Goal: Information Seeking & Learning: Learn about a topic

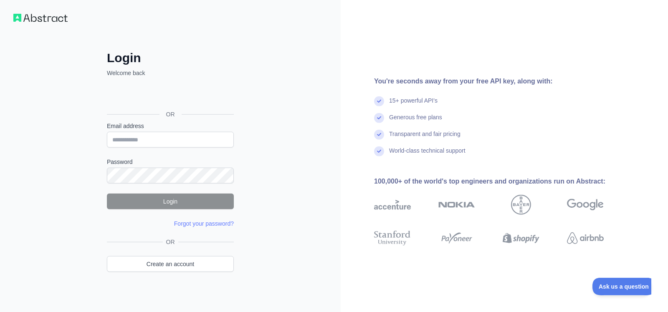
scroll to position [6, 0]
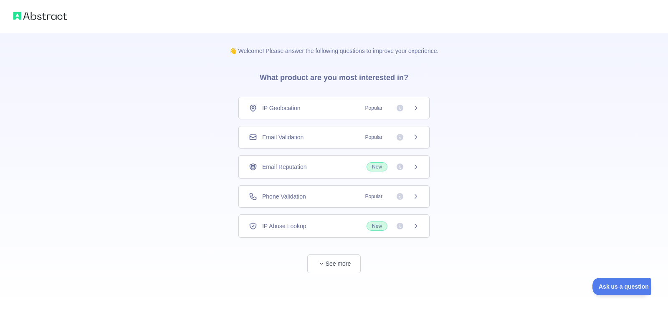
click at [411, 109] on span "Popular" at bounding box center [389, 108] width 59 height 8
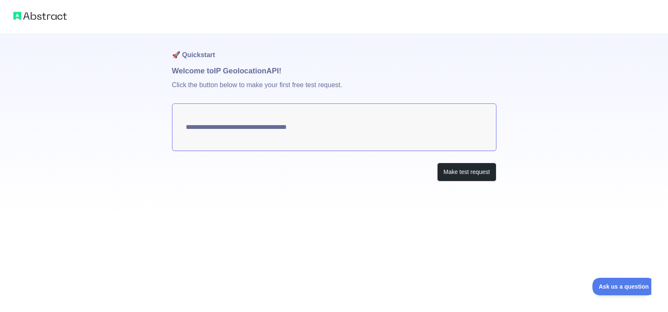
type textarea "**********"
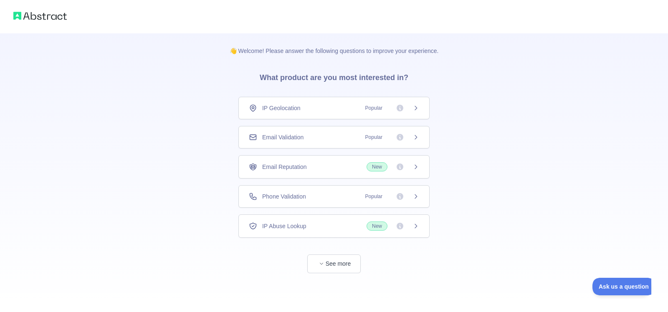
click at [413, 140] on icon at bounding box center [416, 137] width 7 height 7
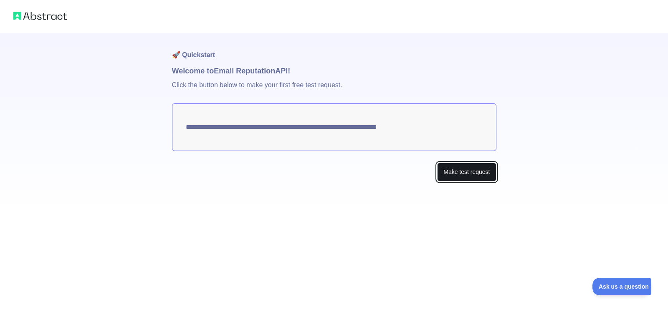
click at [457, 175] on button "Make test request" at bounding box center [466, 172] width 59 height 19
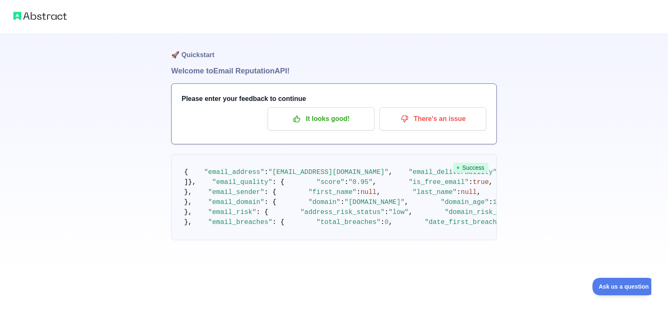
scroll to position [300, 0]
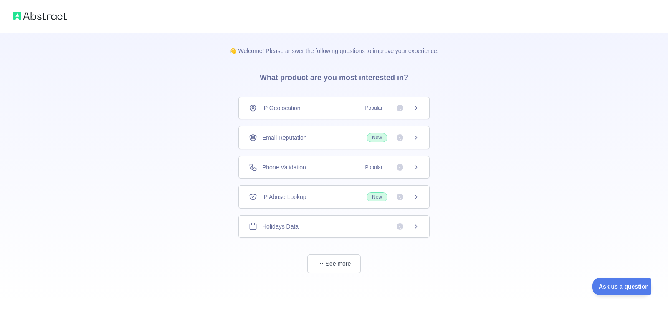
click at [406, 108] on span "Popular" at bounding box center [389, 108] width 59 height 8
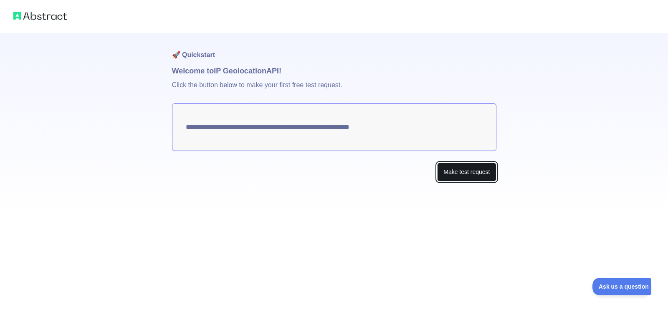
click at [465, 172] on button "Make test request" at bounding box center [466, 172] width 59 height 19
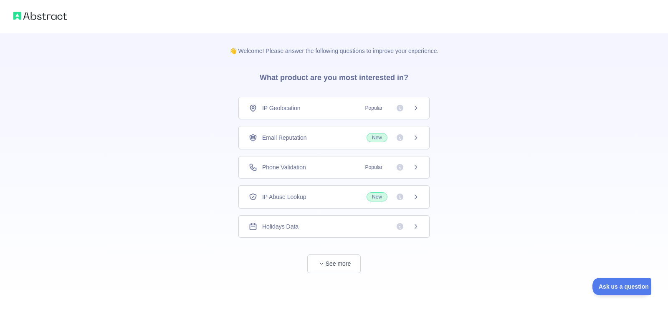
click at [384, 165] on span "Popular" at bounding box center [373, 167] width 27 height 8
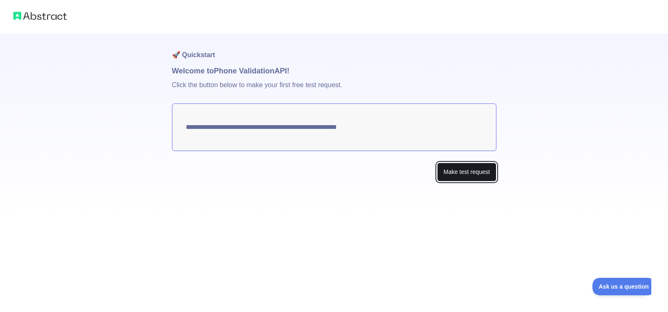
click at [447, 174] on button "Make test request" at bounding box center [466, 172] width 59 height 19
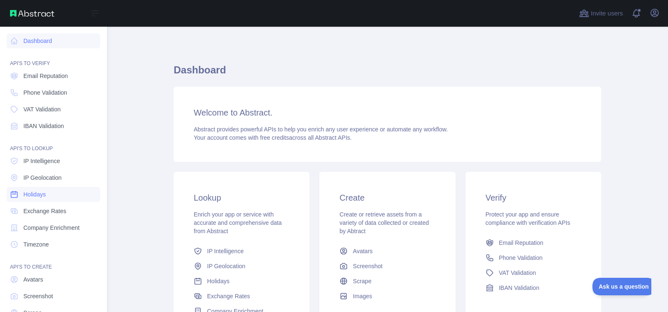
scroll to position [38, 0]
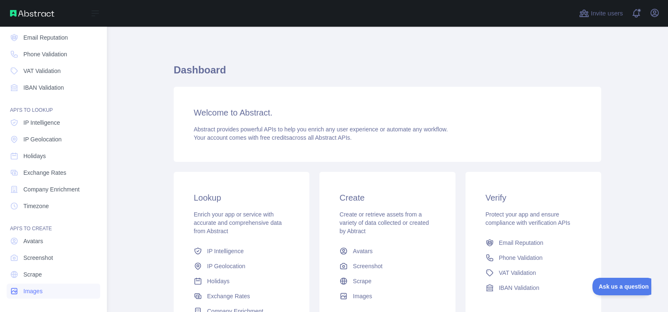
click at [32, 290] on span "Images" at bounding box center [32, 291] width 19 height 8
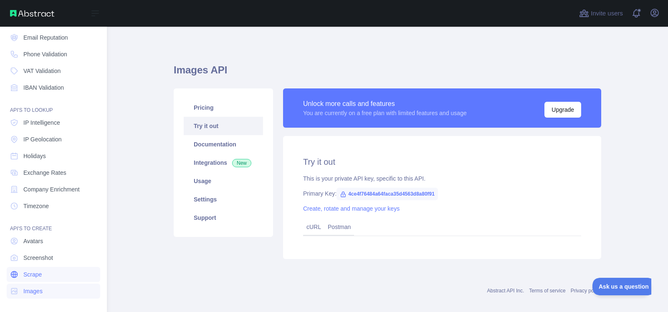
click at [33, 276] on span "Scrape" at bounding box center [32, 275] width 18 height 8
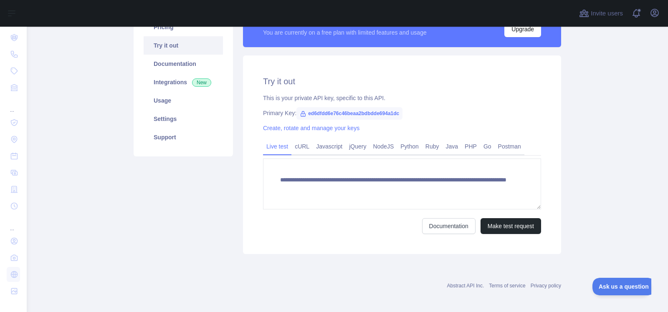
scroll to position [83, 0]
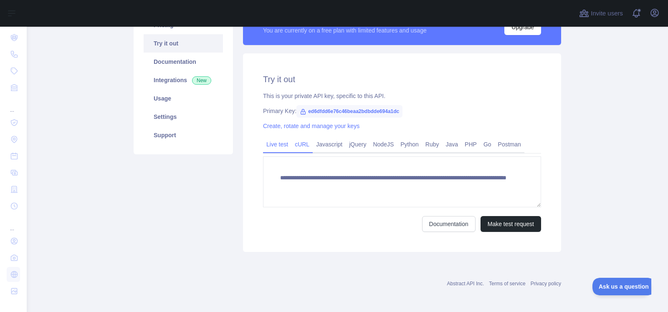
click at [303, 144] on link "cURL" at bounding box center [301, 144] width 21 height 13
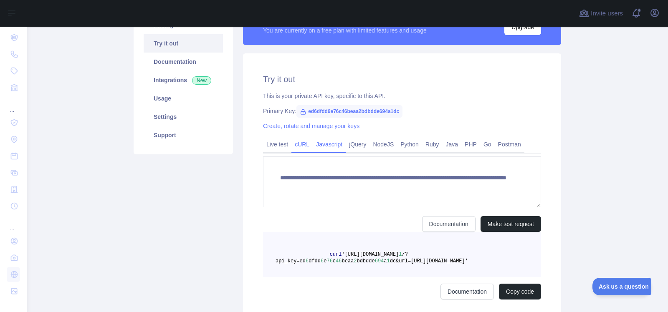
scroll to position [76, 0]
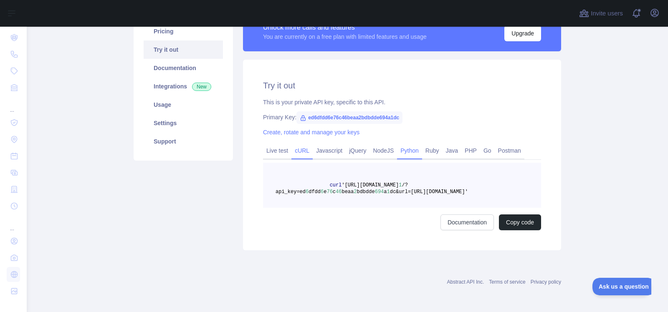
click at [410, 149] on link "Python" at bounding box center [409, 150] width 25 height 13
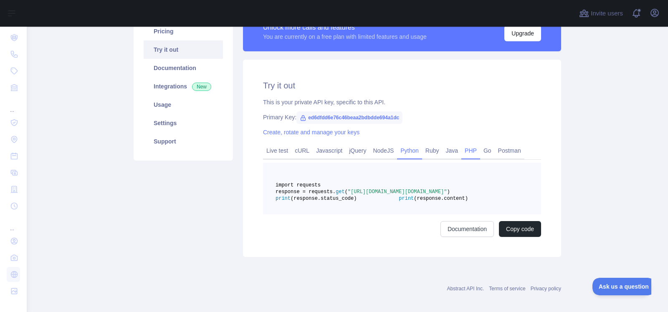
click at [464, 150] on link "PHP" at bounding box center [470, 150] width 19 height 13
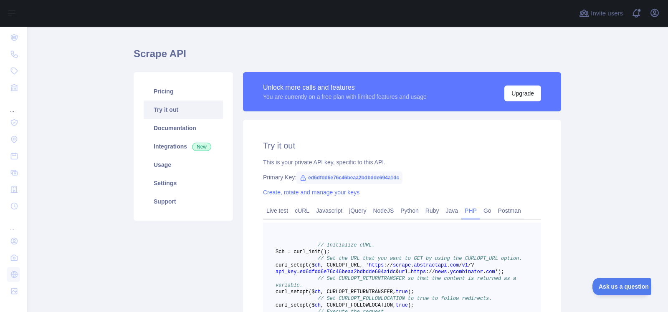
scroll to position [0, 0]
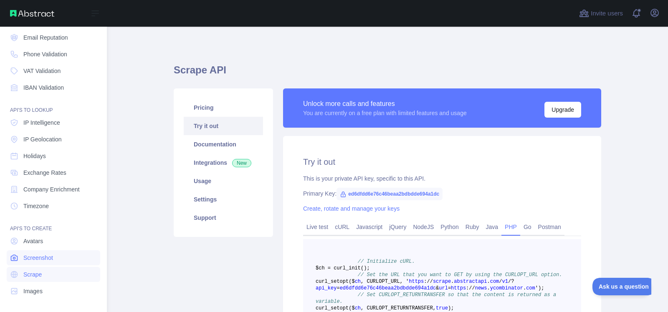
click at [28, 257] on span "Screenshot" at bounding box center [38, 258] width 30 height 8
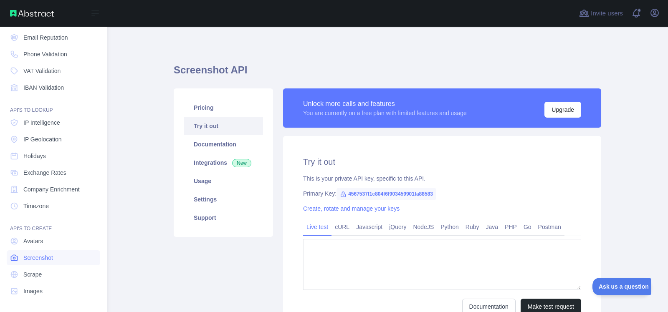
type textarea "**********"
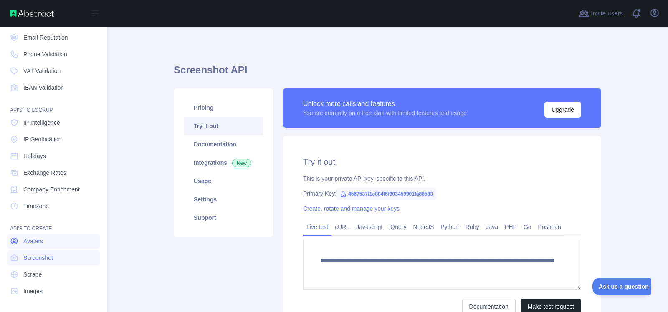
click at [32, 244] on span "Avatars" at bounding box center [33, 241] width 20 height 8
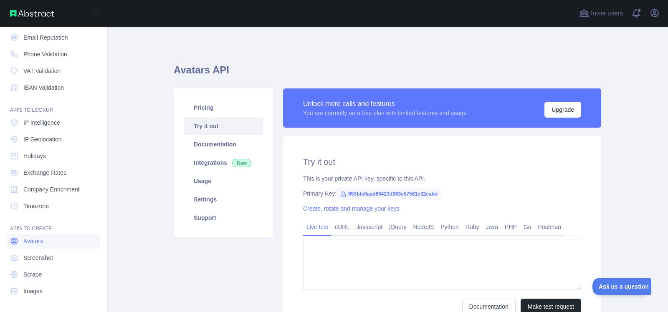
type textarea "**********"
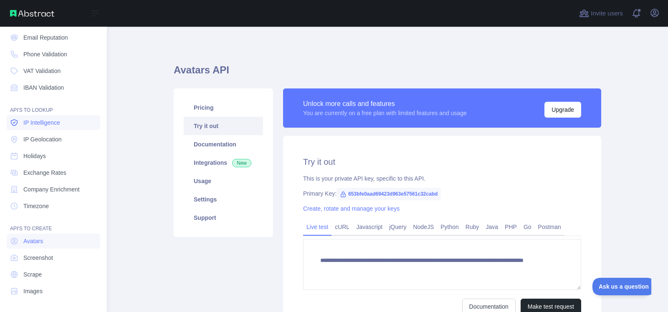
click at [42, 121] on span "IP Intelligence" at bounding box center [41, 123] width 37 height 8
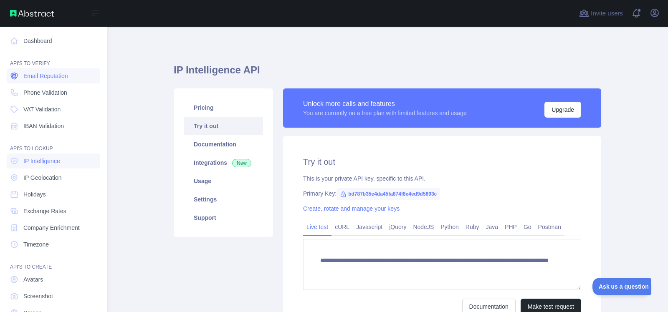
click at [53, 76] on span "Email Reputation" at bounding box center [45, 76] width 45 height 8
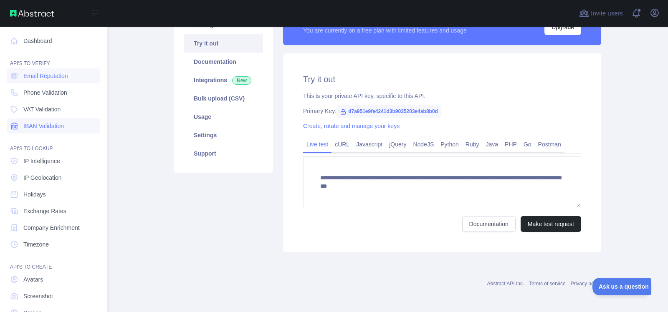
click at [66, 129] on link "IBAN Validation" at bounding box center [54, 126] width 94 height 15
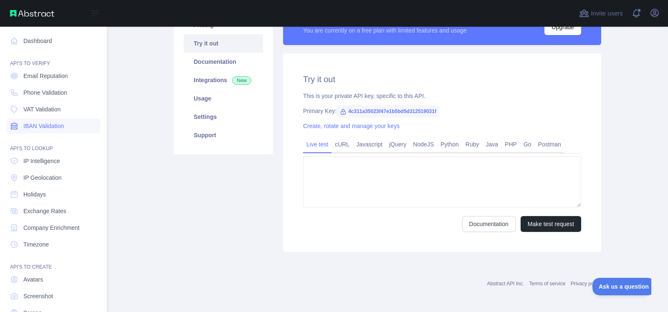
type textarea "**********"
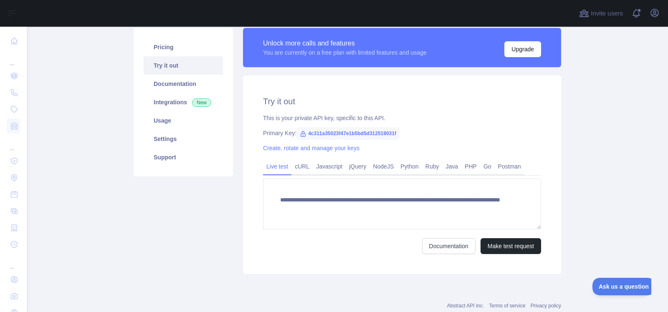
scroll to position [83, 0]
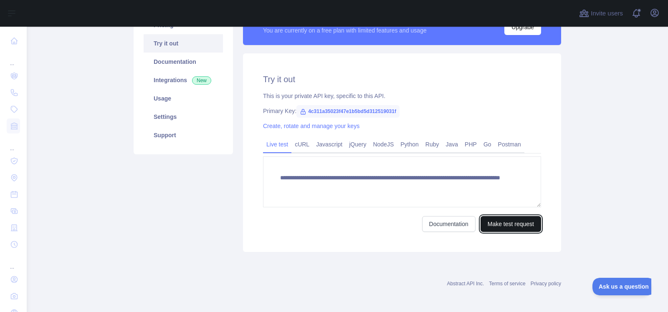
click at [522, 226] on button "Make test request" at bounding box center [511, 224] width 61 height 16
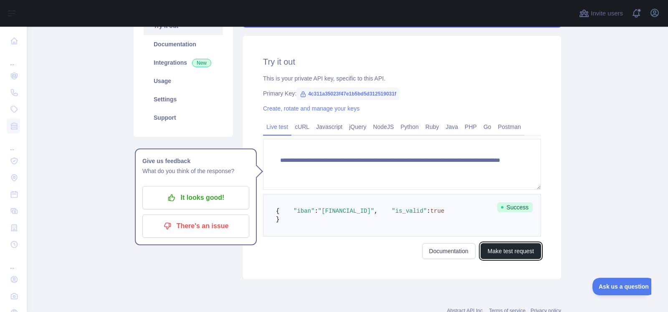
scroll to position [50, 0]
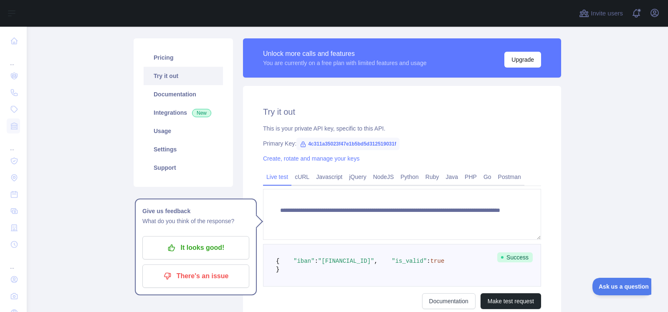
click at [167, 75] on link "Try it out" at bounding box center [183, 76] width 79 height 18
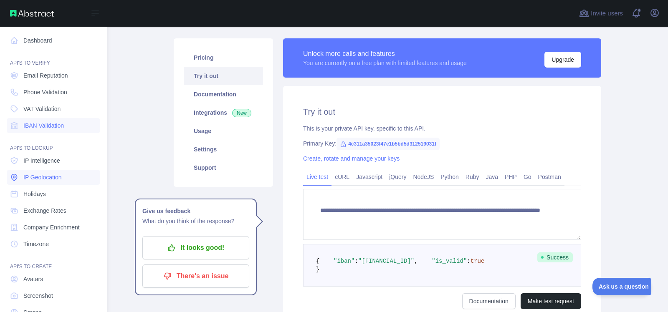
scroll to position [0, 0]
click at [55, 94] on span "Phone Validation" at bounding box center [45, 93] width 44 height 8
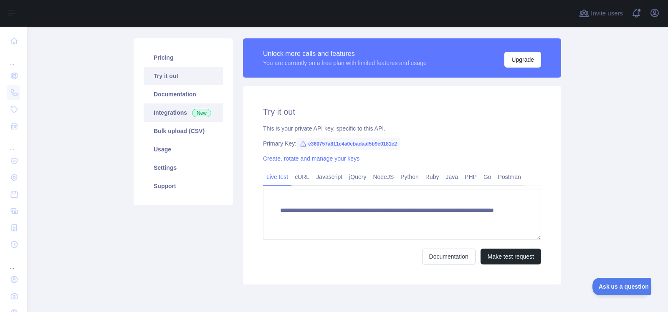
scroll to position [5, 0]
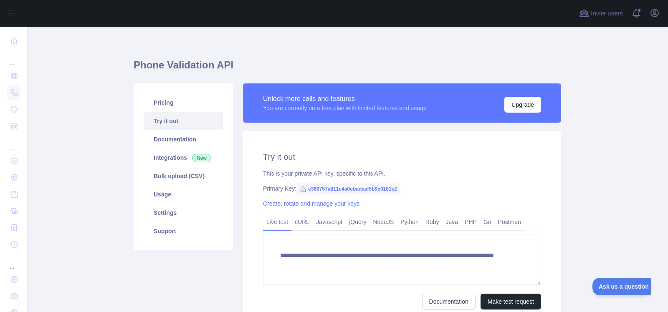
click at [337, 189] on span "e360757a811c4a0ebadaaf5b9e0181e2" at bounding box center [349, 189] width 104 height 13
copy span "e360757a811c4a0ebadaaf5b9e0181e2"
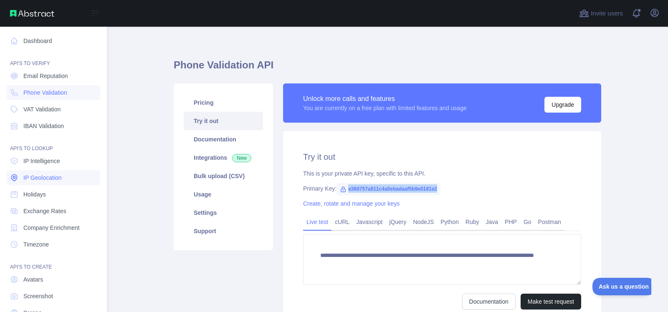
click at [26, 178] on span "IP Geolocation" at bounding box center [42, 178] width 38 height 8
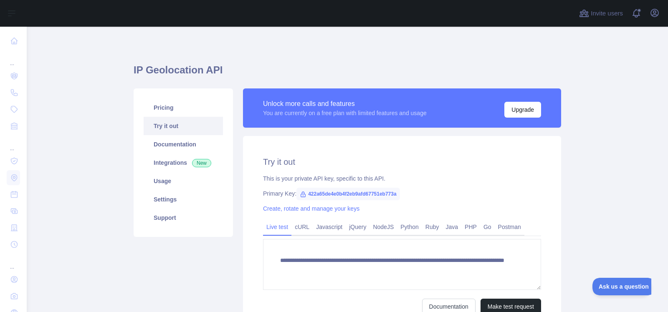
click at [339, 196] on span "422a65de4e0b4f2eb9afd67751eb773a" at bounding box center [349, 194] width 104 height 13
copy span "422a65de4e0b4f2eb9afd67751eb773a"
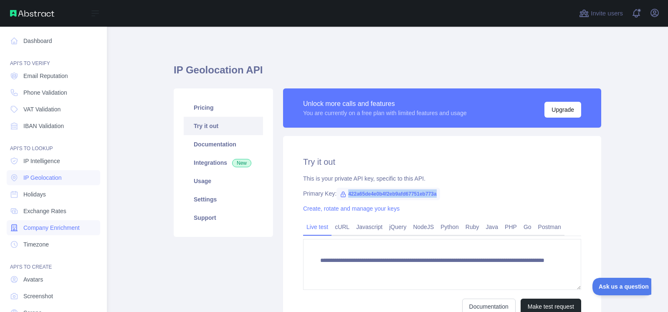
click at [30, 227] on span "Company Enrichment" at bounding box center [51, 228] width 56 height 8
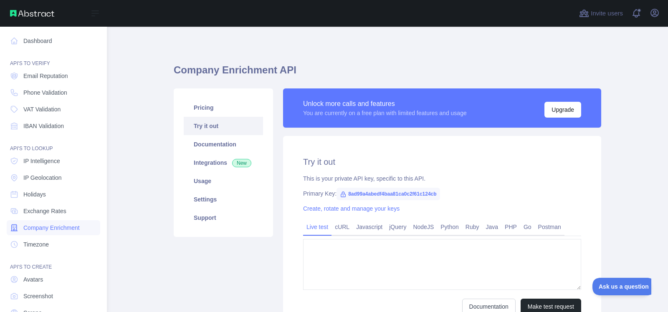
type textarea "**********"
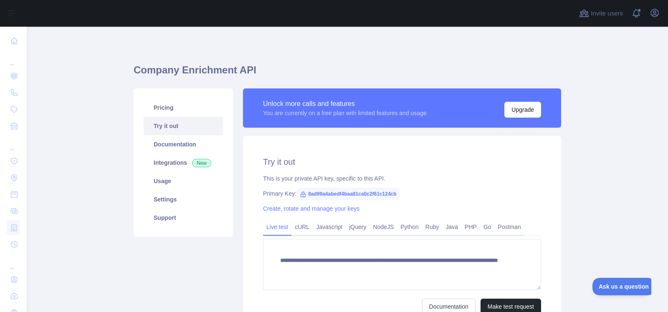
click at [339, 193] on span "8ad99a4abedf4baa81ca0c2f61c124cb" at bounding box center [349, 194] width 104 height 13
copy span "8ad99a4abedf4baa81ca0c2f61c124cb"
